Goal: Information Seeking & Learning: Learn about a topic

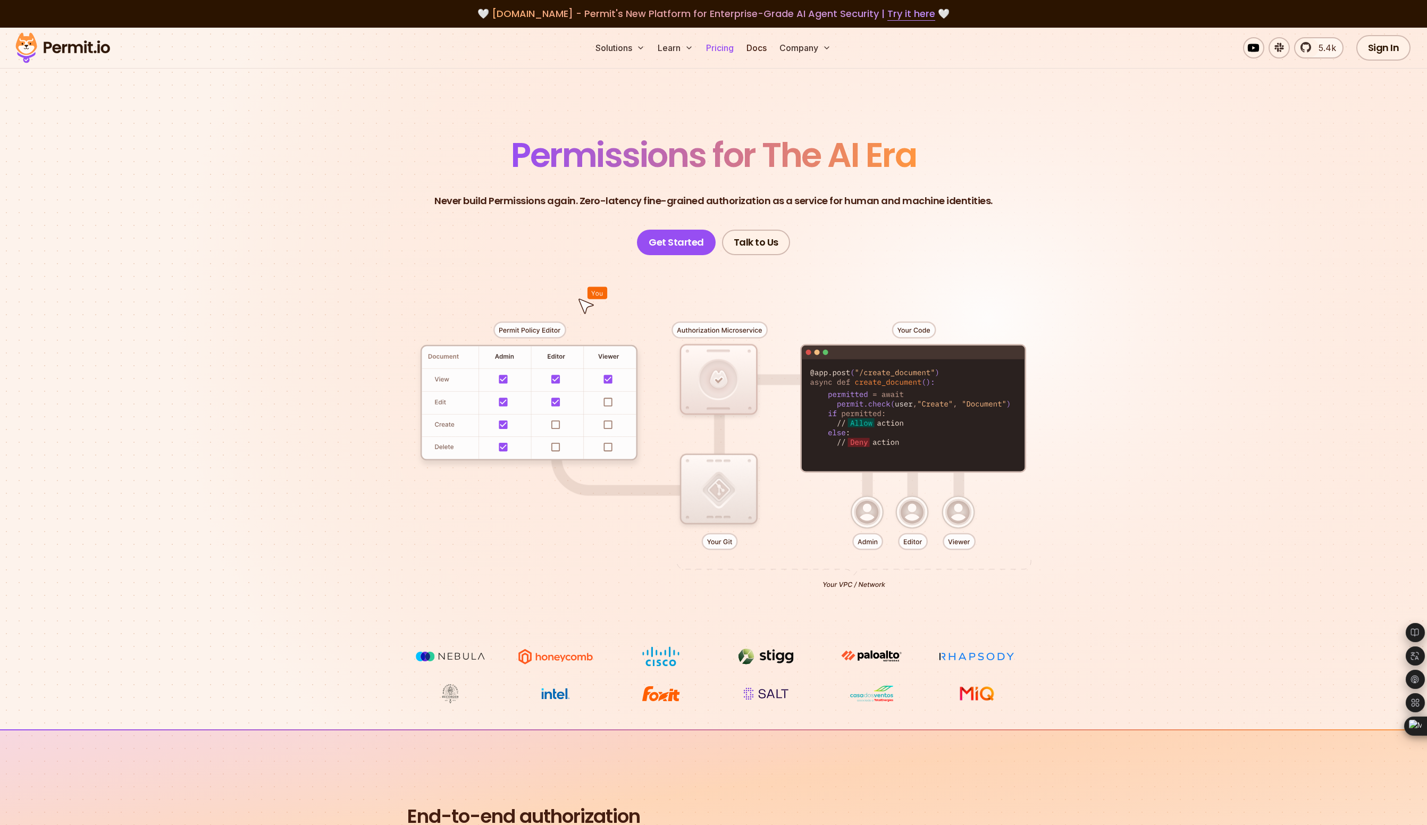
click at [721, 53] on link "Pricing" at bounding box center [720, 47] width 36 height 21
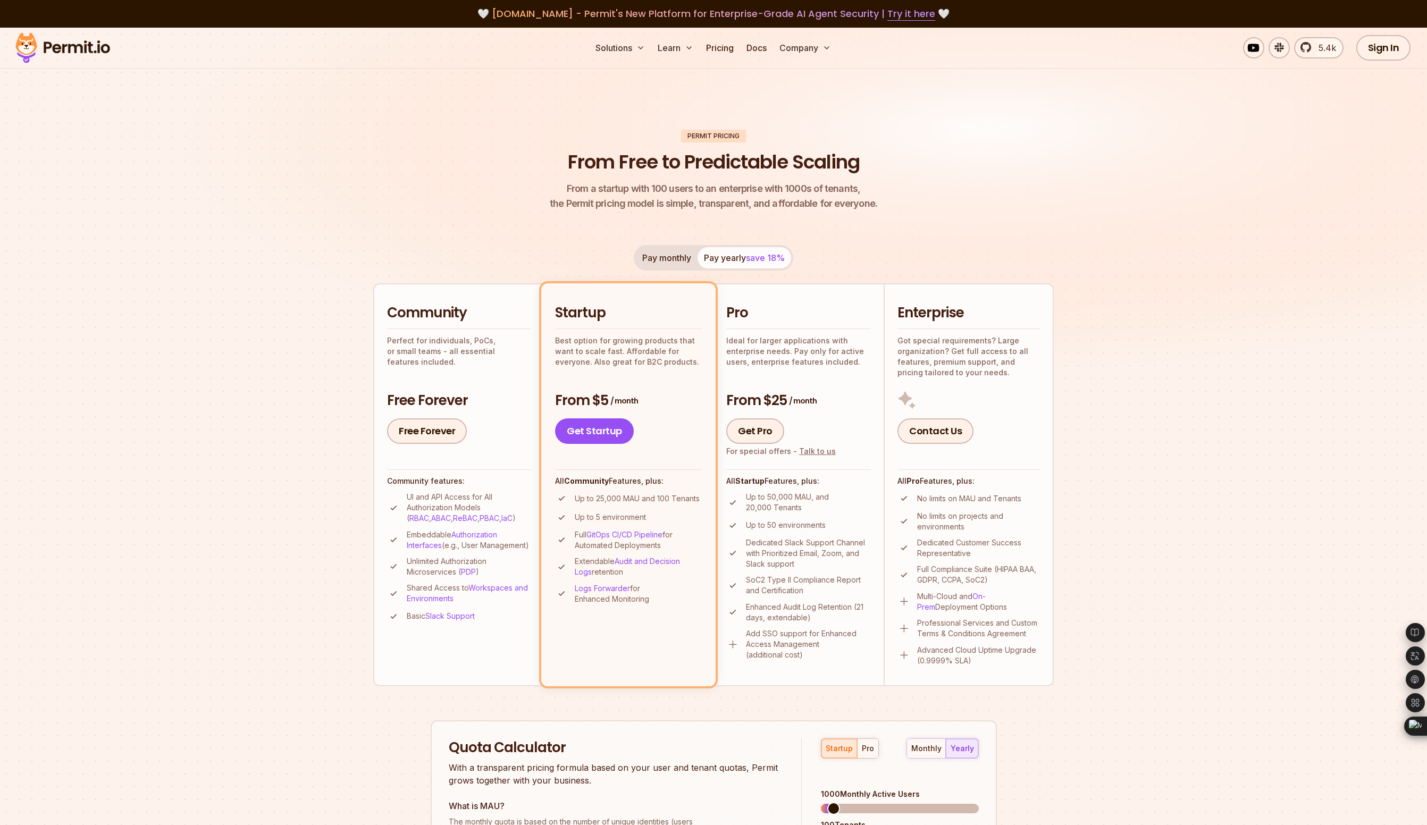
click at [254, 547] on section "Permit Pricing From Free to Predictable Scaling From a startup with 100 users t…" at bounding box center [713, 603] width 1427 height 1150
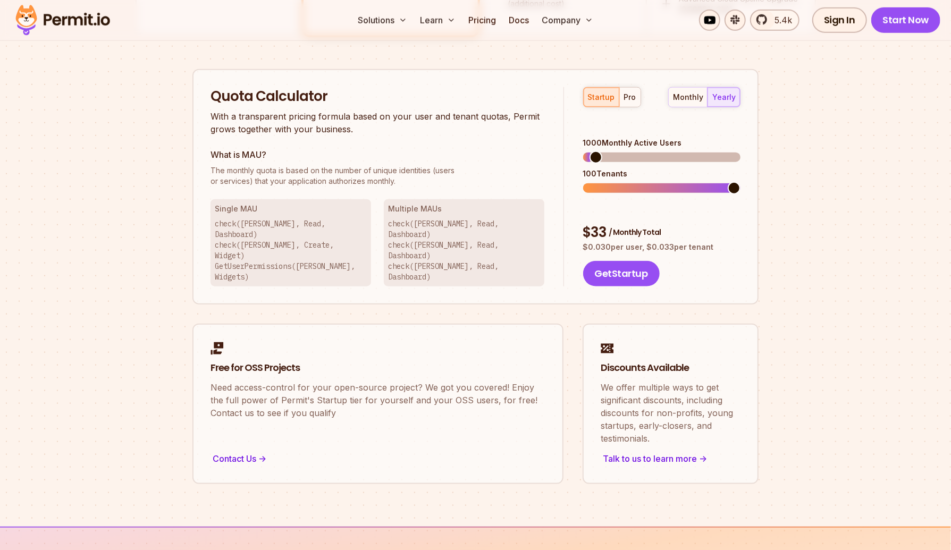
scroll to position [655, 0]
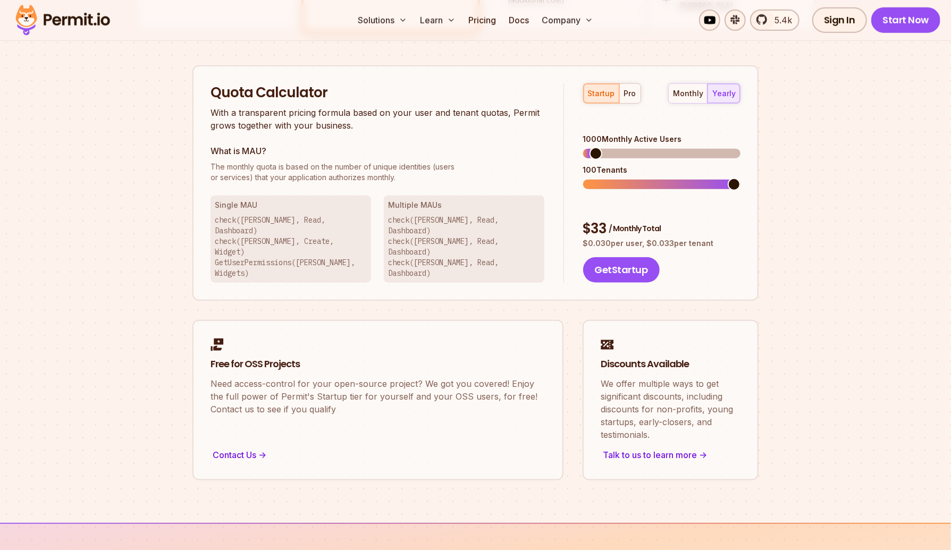
click at [105, 21] on img at bounding box center [63, 20] width 104 height 36
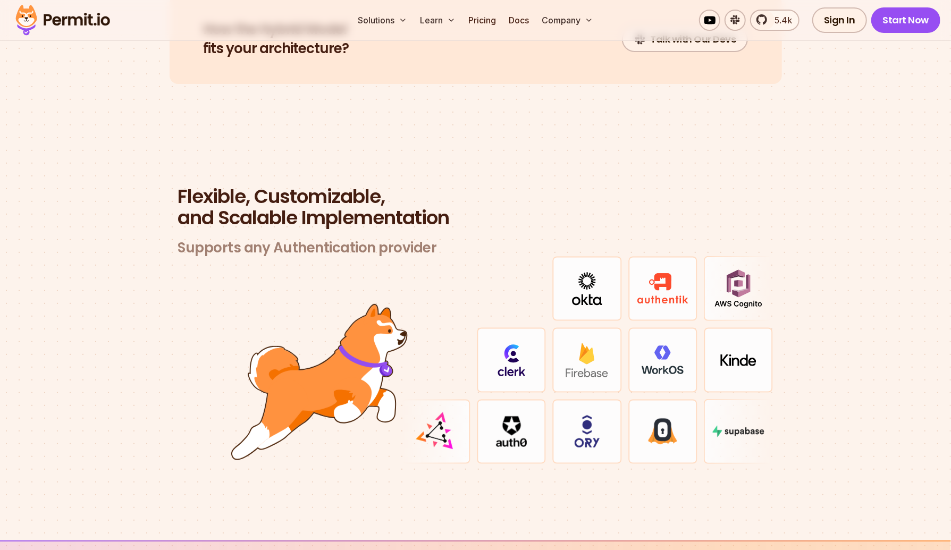
scroll to position [3024, 0]
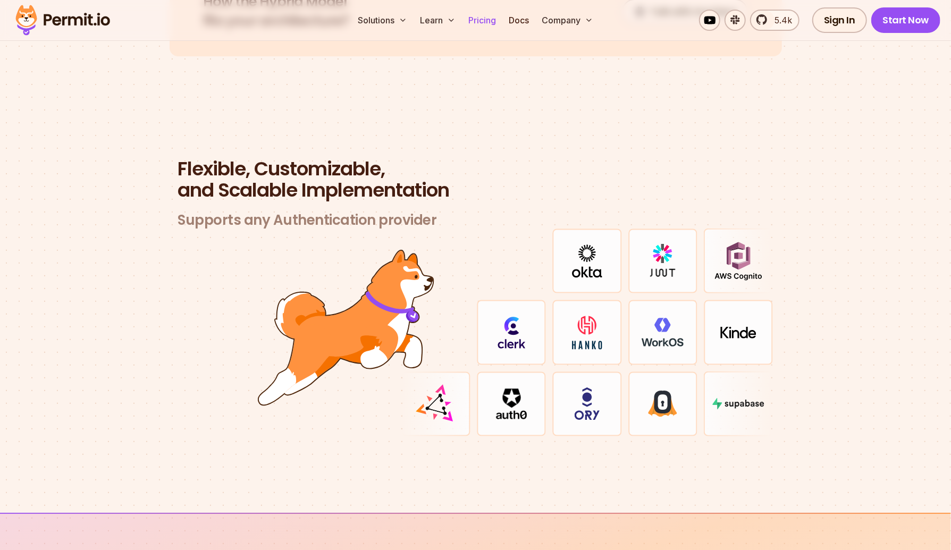
click at [480, 19] on link "Pricing" at bounding box center [482, 20] width 36 height 21
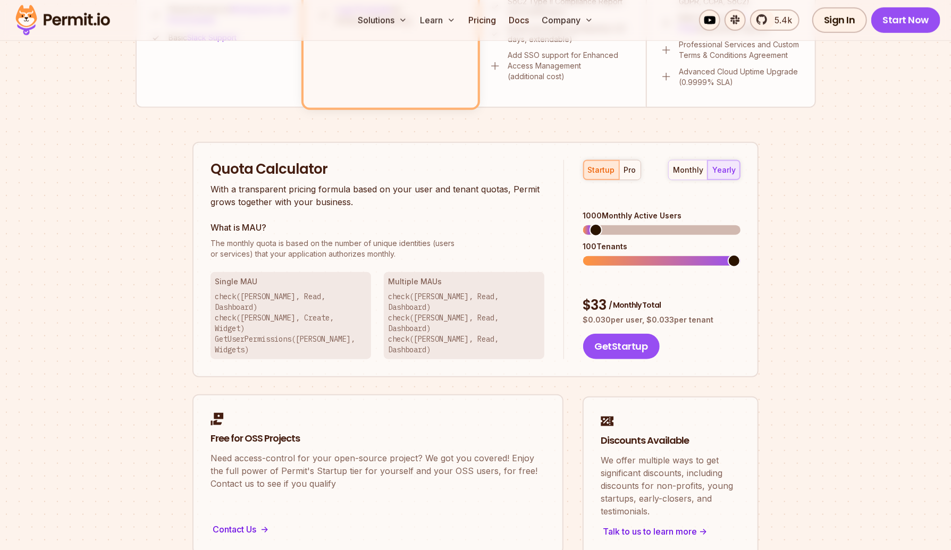
scroll to position [405, 0]
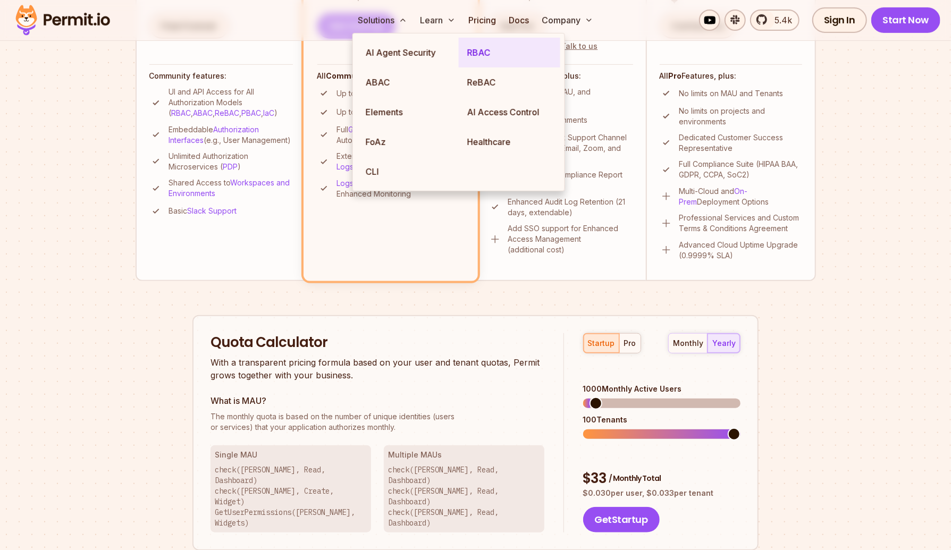
click at [469, 53] on link "RBAC" at bounding box center [510, 53] width 102 height 30
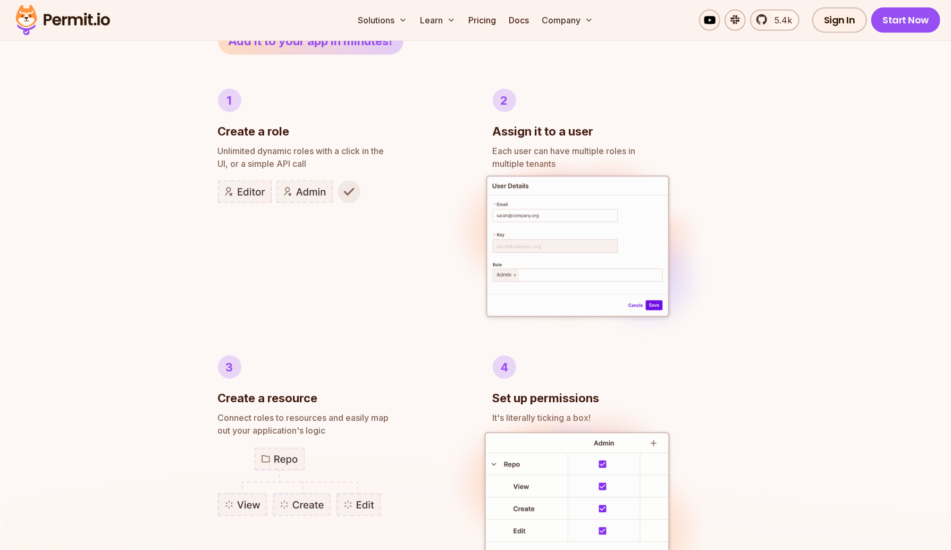
scroll to position [593, 0]
click at [386, 235] on li "1 Create a role Unlimited dynamic roles with a click in the UI, or a simple API…" at bounding box center [338, 205] width 241 height 233
click at [254, 198] on img at bounding box center [289, 192] width 142 height 22
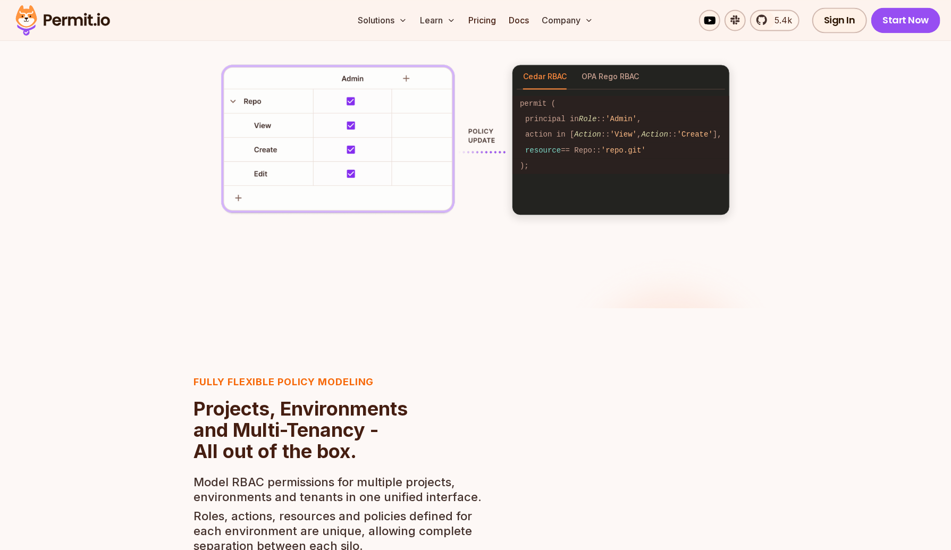
scroll to position [1649, 0]
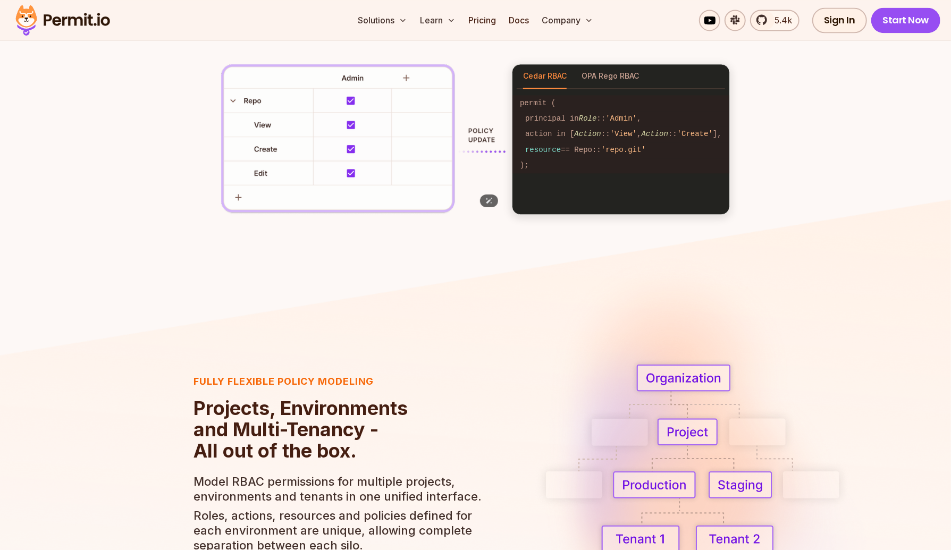
click at [347, 99] on img at bounding box center [363, 139] width 284 height 150
click at [409, 79] on img at bounding box center [363, 139] width 284 height 150
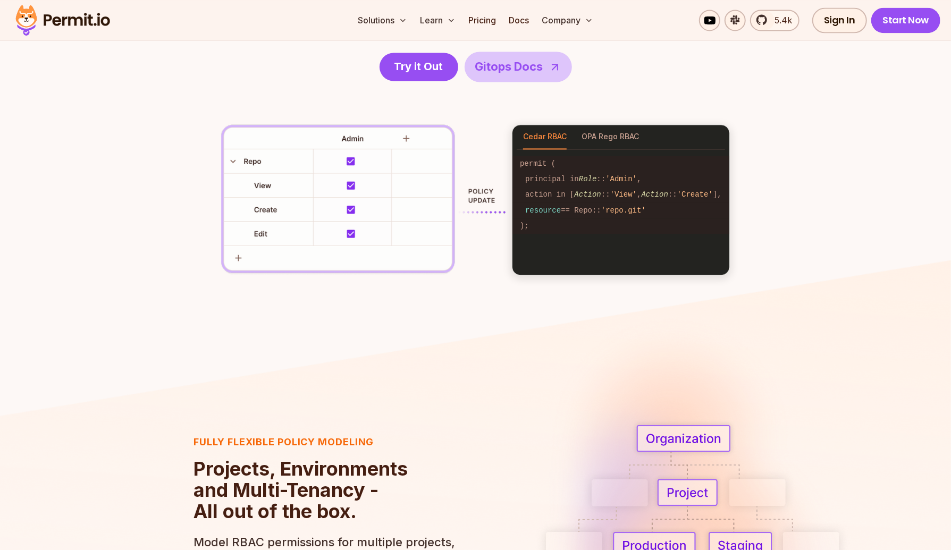
scroll to position [1417, 0]
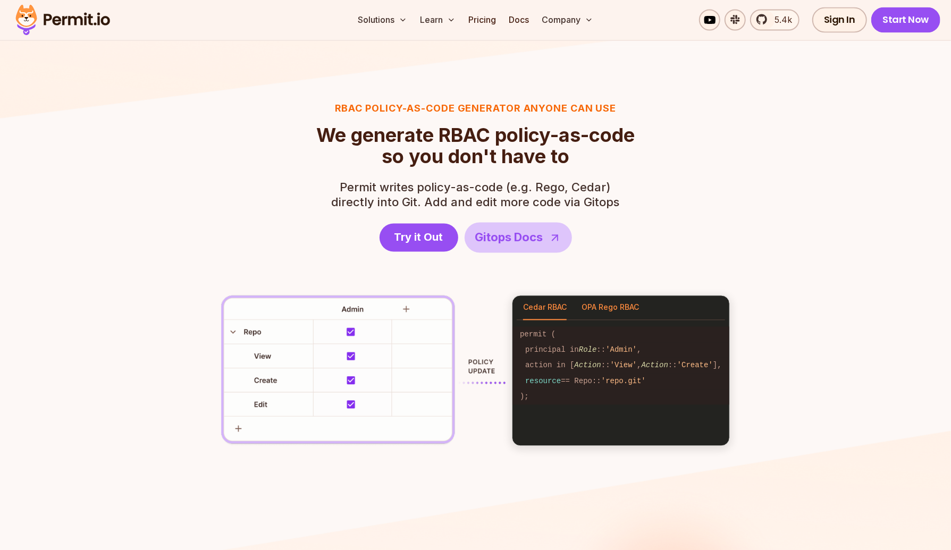
click at [618, 307] on button "OPA Rego RBAC" at bounding box center [609, 308] width 57 height 24
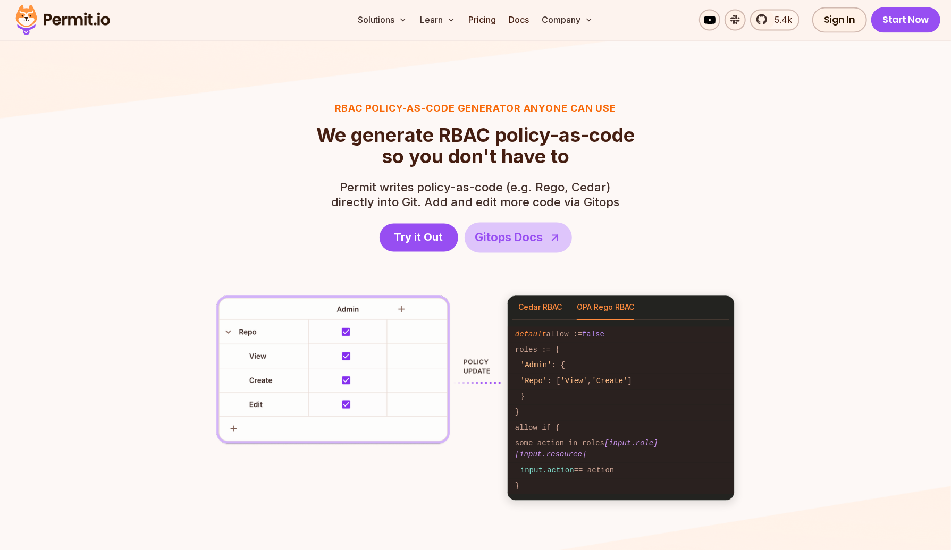
click at [547, 312] on button "Cedar RBAC" at bounding box center [540, 308] width 44 height 24
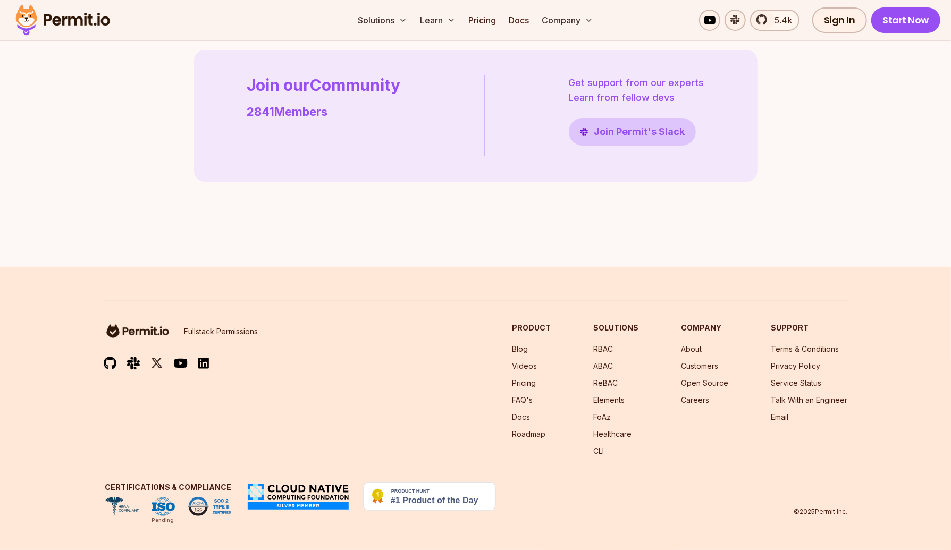
scroll to position [3046, 0]
click at [541, 435] on link "Roadmap" at bounding box center [528, 433] width 33 height 9
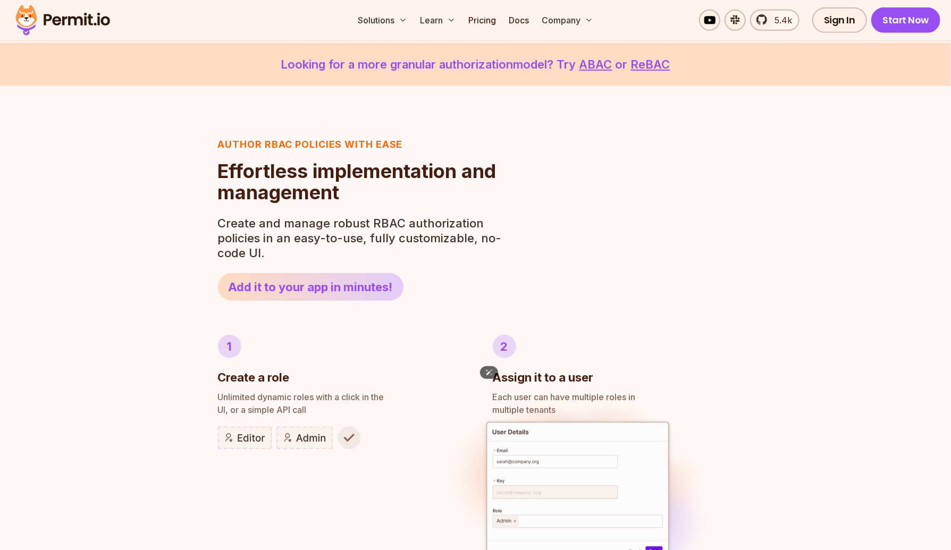
scroll to position [0, 0]
